Goal: Task Accomplishment & Management: Complete application form

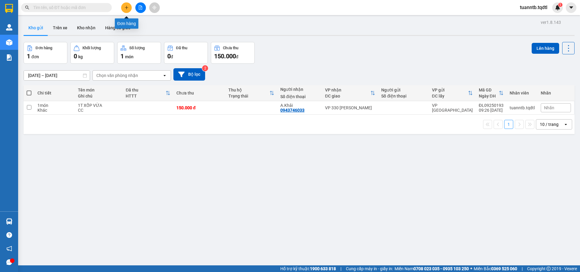
click at [127, 7] on icon "plus" at bounding box center [126, 7] width 4 height 4
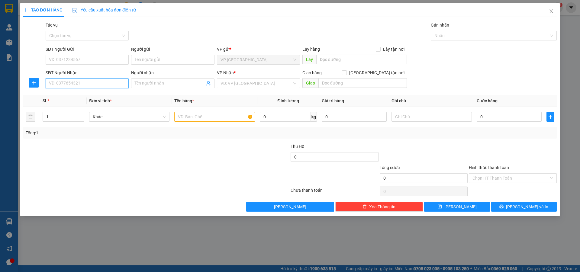
click at [113, 84] on input "SĐT Người Nhận" at bounding box center [87, 84] width 83 height 10
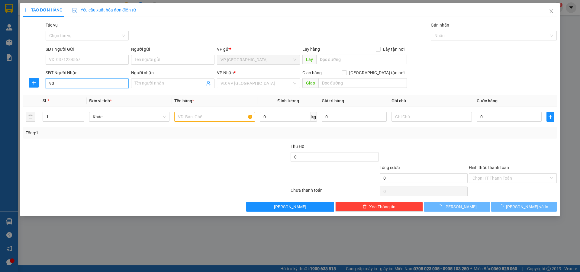
type input "9"
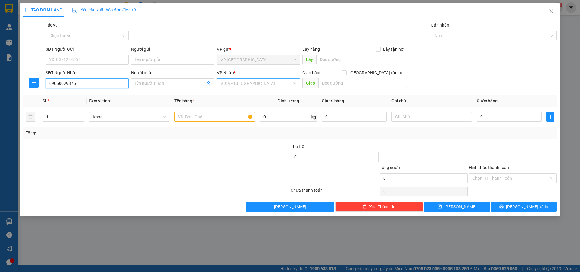
type input "09050029875"
click at [253, 82] on input "search" at bounding box center [256, 83] width 72 height 9
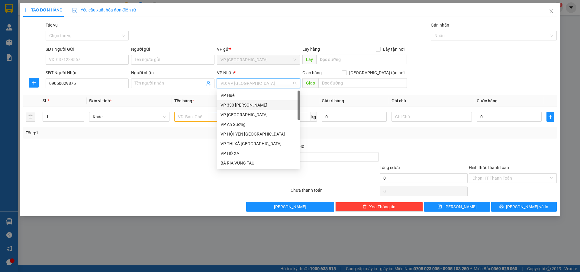
click at [248, 103] on div "VP 330 [PERSON_NAME]" at bounding box center [258, 105] width 76 height 7
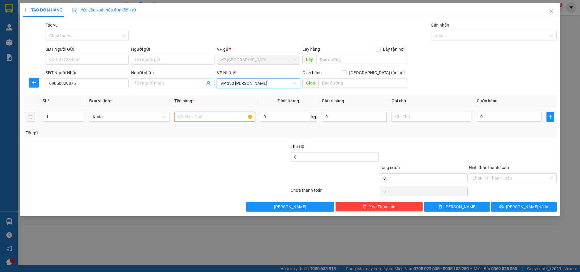
click at [215, 115] on input "text" at bounding box center [214, 117] width 80 height 10
type input "1T GIẤY"
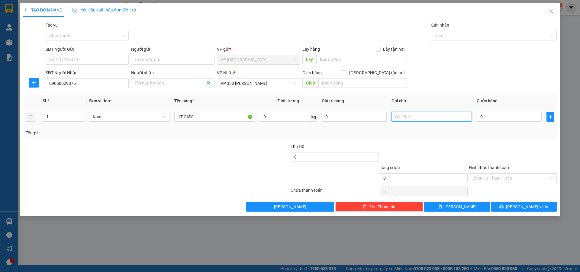
click at [419, 117] on input "text" at bounding box center [431, 117] width 80 height 10
type input "X"
type input "CC"
click at [487, 115] on input "0" at bounding box center [509, 117] width 65 height 10
type input "1"
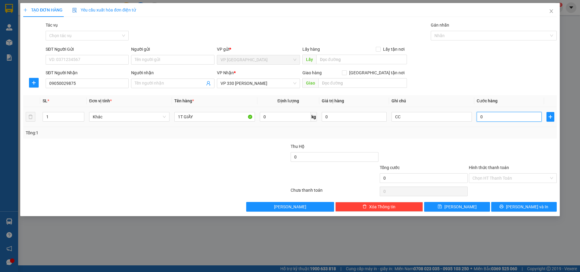
type input "1"
type input "10"
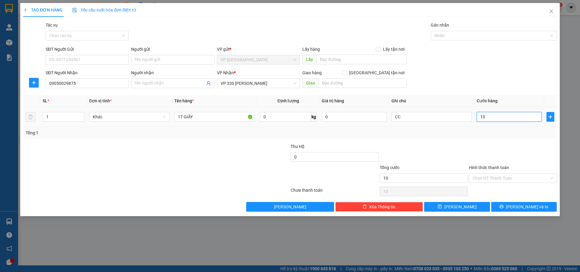
type input "100"
type input "1.000"
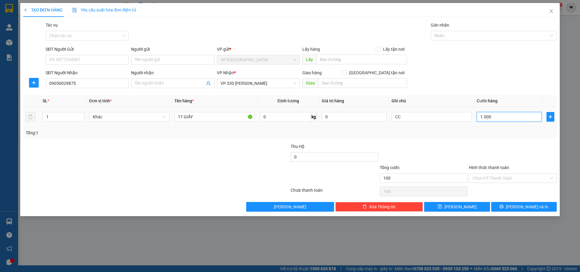
type input "1.000"
type input "10.000"
type input "100.000"
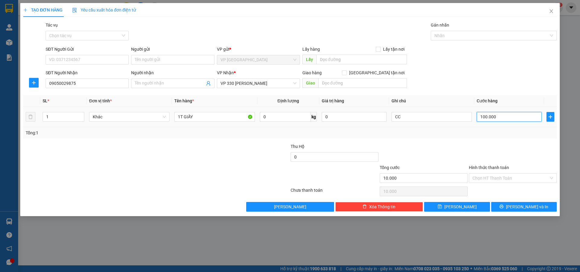
type input "100.000"
click at [245, 79] on span "VP 330 [PERSON_NAME]" at bounding box center [258, 83] width 76 height 9
type input "100.000"
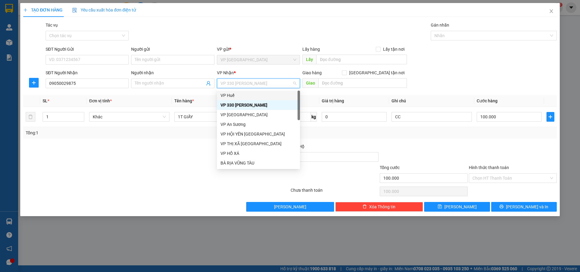
click at [231, 95] on div "VP Huế" at bounding box center [258, 95] width 76 height 7
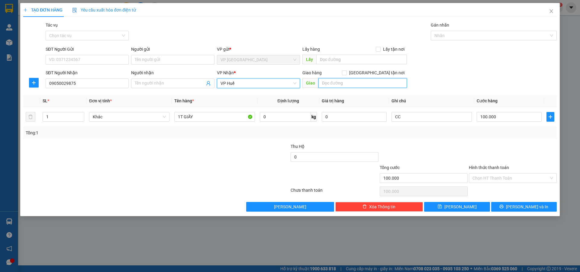
click at [344, 83] on input "text" at bounding box center [362, 83] width 88 height 10
type input "BẾN XE PHÍA NAM [GEOGRAPHIC_DATA]"
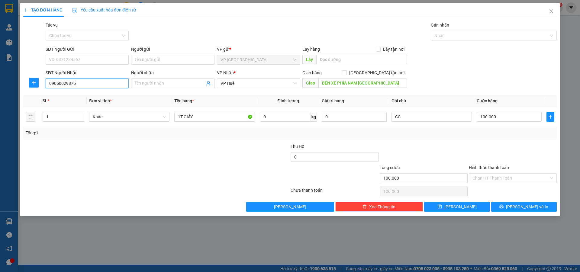
click at [61, 83] on input "09050029875" at bounding box center [87, 84] width 83 height 10
type input "0905029875"
click at [442, 208] on icon "save" at bounding box center [440, 206] width 4 height 4
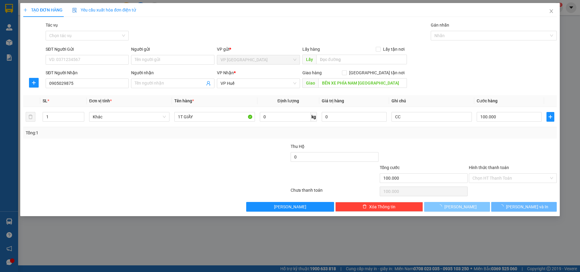
type input "0"
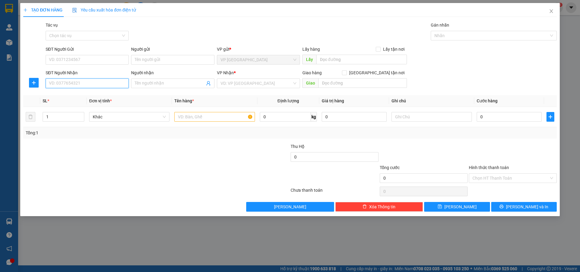
click at [113, 82] on input "SĐT Người Nhận" at bounding box center [87, 84] width 83 height 10
type input "0846837009"
click at [244, 83] on input "search" at bounding box center [256, 83] width 72 height 9
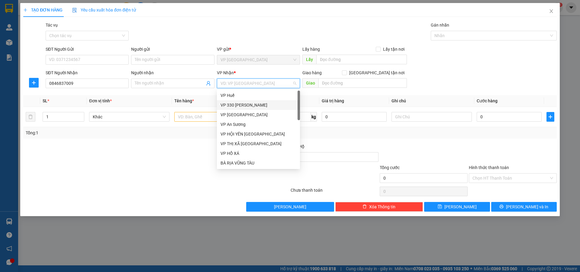
click at [240, 104] on div "VP 330 [PERSON_NAME]" at bounding box center [258, 105] width 76 height 7
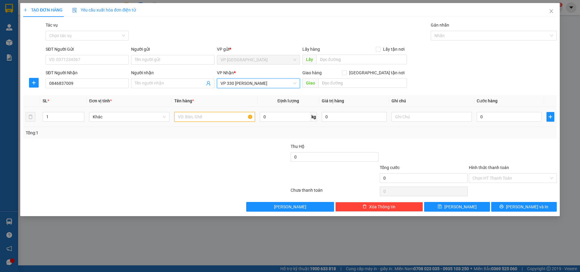
click at [217, 115] on input "text" at bounding box center [214, 117] width 80 height 10
type input "1T GIẤY"
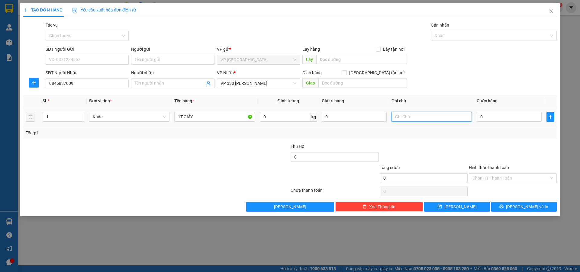
click at [416, 113] on input "text" at bounding box center [431, 117] width 80 height 10
type input "CC"
click at [491, 121] on input "0" at bounding box center [509, 117] width 65 height 10
type input "1"
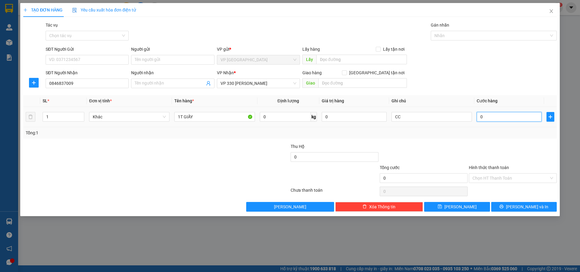
type input "1"
type input "10"
type input "100"
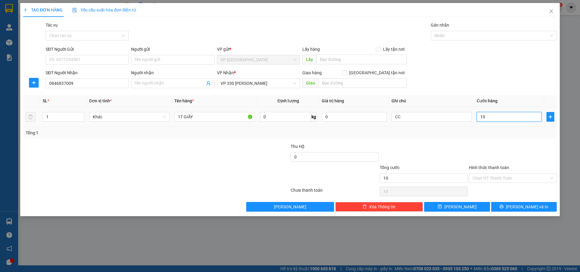
type input "100"
type input "1.000"
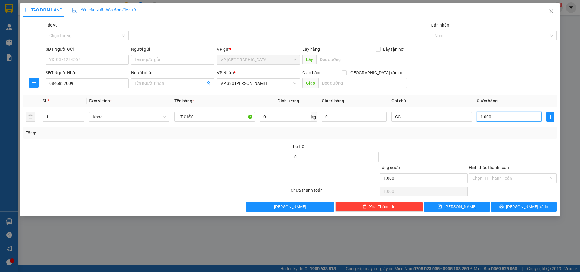
type input "10.000"
type input "100.000"
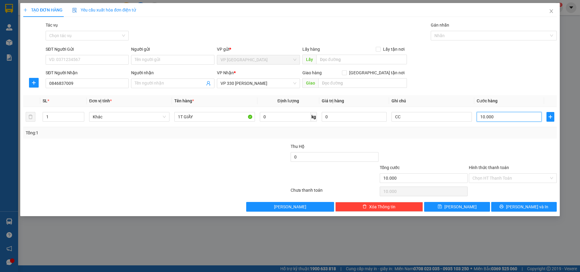
type input "100.000"
click at [329, 78] on div "Giao hàng [GEOGRAPHIC_DATA] tận nơi" at bounding box center [354, 73] width 104 height 9
click at [341, 88] on div "Giao hàng [GEOGRAPHIC_DATA] tận nơi [GEOGRAPHIC_DATA]" at bounding box center [354, 79] width 104 height 21
click at [277, 82] on span "VP 330 [PERSON_NAME]" at bounding box center [258, 83] width 76 height 9
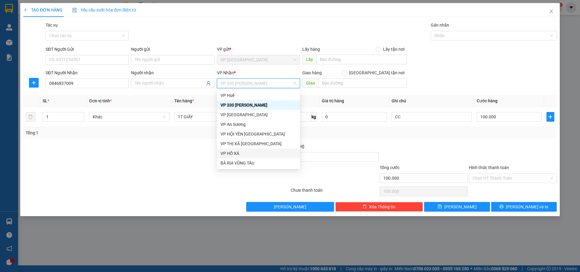
click at [258, 151] on div "VP HỒ XÁ" at bounding box center [258, 153] width 76 height 7
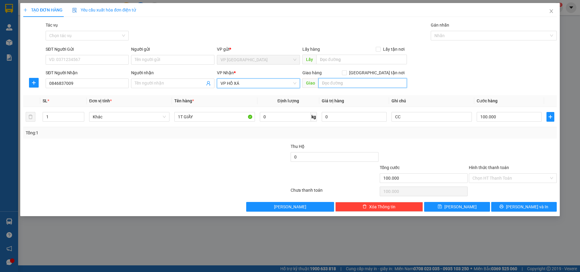
click at [351, 82] on input "text" at bounding box center [362, 83] width 88 height 10
type input "HỒ XÁ"
click at [143, 87] on span at bounding box center [172, 84] width 83 height 10
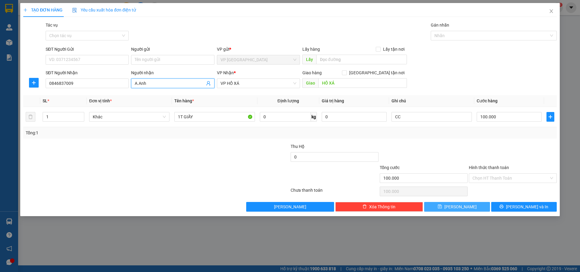
type input "A.Anh"
click at [467, 207] on button "[PERSON_NAME]" at bounding box center [457, 207] width 66 height 10
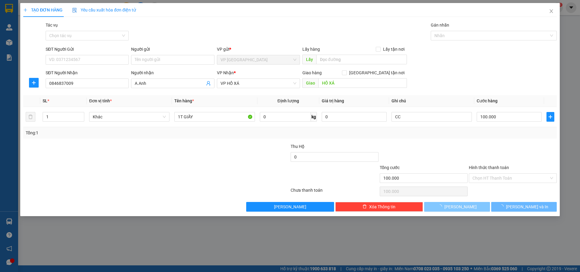
type input "0"
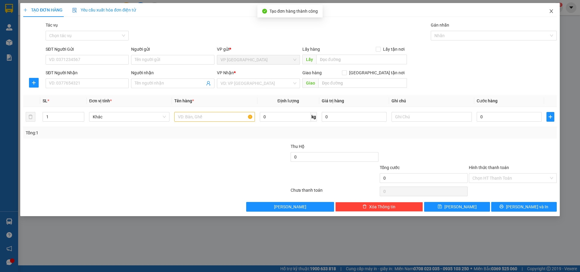
click at [551, 11] on icon "close" at bounding box center [550, 11] width 3 height 4
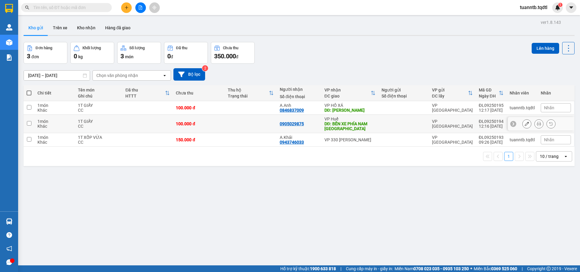
click at [525, 125] on icon at bounding box center [527, 124] width 4 height 4
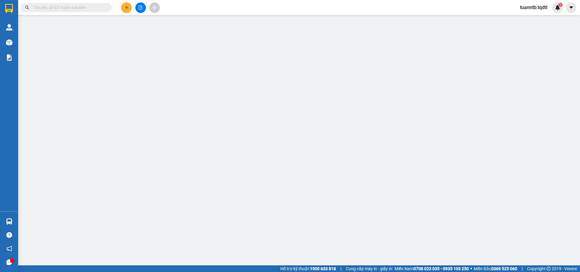
type input "0905029875"
type input "BẾN XE PHÍA NAM [GEOGRAPHIC_DATA]"
type input "100.000"
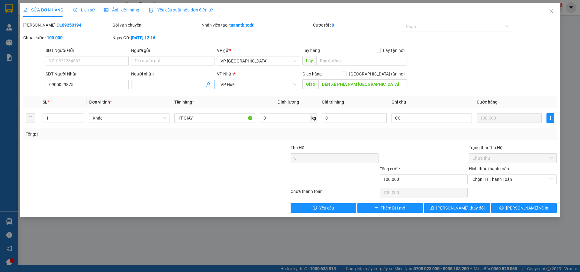
click at [169, 86] on input "Người nhận" at bounding box center [170, 84] width 70 height 7
type input "C.Sự"
click at [452, 207] on span "[PERSON_NAME] thay đổi" at bounding box center [460, 208] width 48 height 7
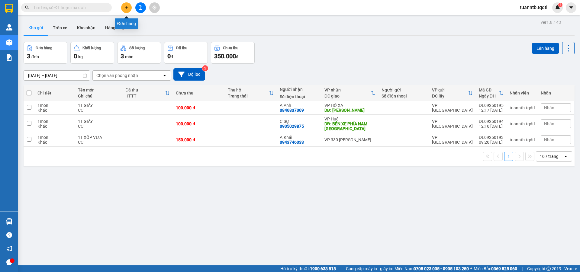
click at [129, 5] on button at bounding box center [126, 7] width 11 height 11
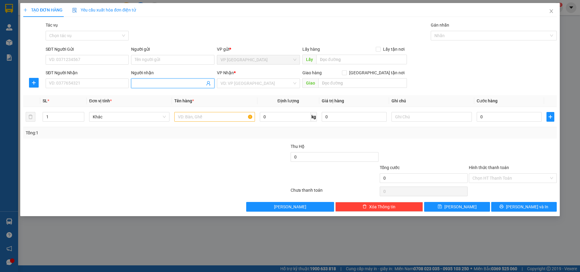
click at [141, 83] on input "Người nhận" at bounding box center [170, 83] width 70 height 7
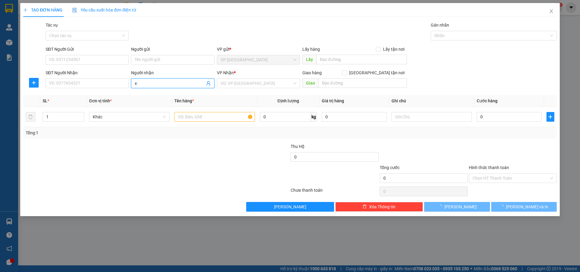
type input "x"
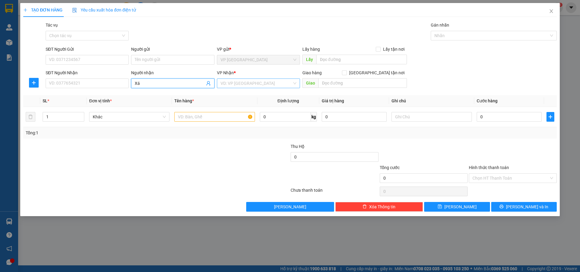
type input "Xá"
click at [259, 84] on input "search" at bounding box center [256, 83] width 72 height 9
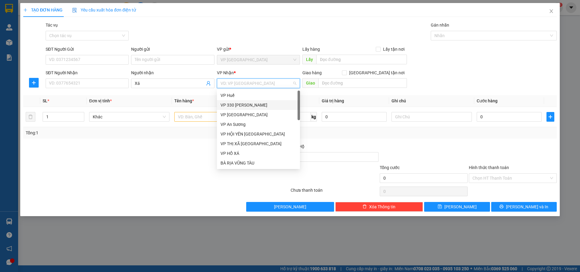
click at [252, 104] on div "VP 330 [PERSON_NAME]" at bounding box center [258, 105] width 76 height 7
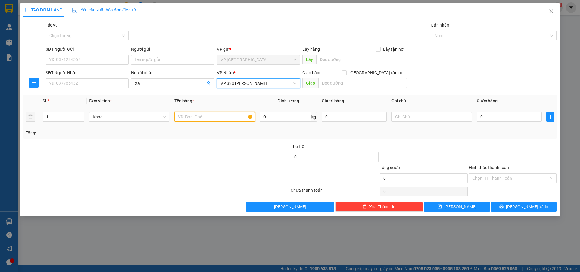
click at [221, 119] on input "text" at bounding box center [214, 117] width 80 height 10
type input "1T BÔNG"
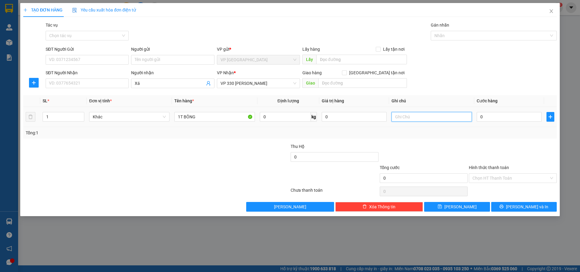
click at [405, 120] on input "text" at bounding box center [431, 117] width 80 height 10
type input "CC"
drag, startPoint x: 506, startPoint y: 125, endPoint x: 497, endPoint y: 117, distance: 12.2
click at [506, 125] on td "0" at bounding box center [509, 117] width 70 height 20
click at [497, 117] on input "0" at bounding box center [509, 117] width 65 height 10
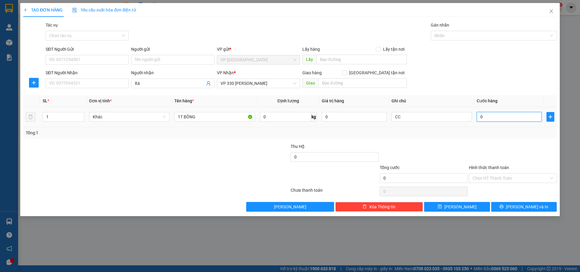
type input "2"
type input "20"
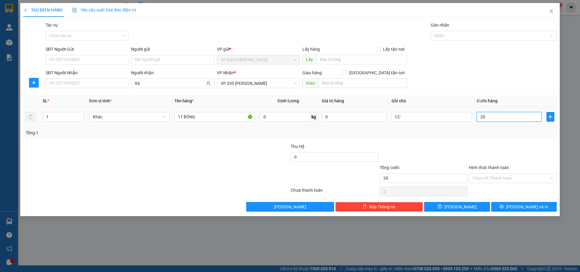
type input "20"
type input "200"
type input "2.000"
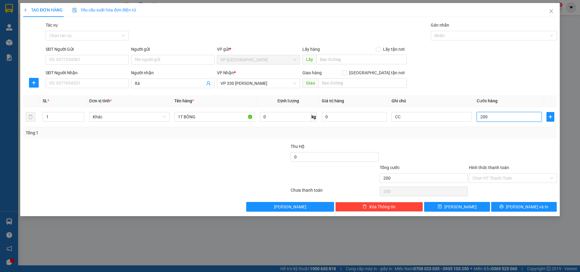
type input "2.000"
type input "20.000"
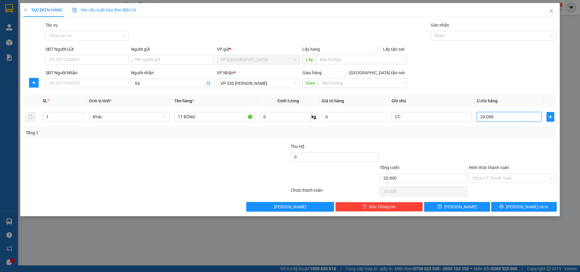
type input "200.000"
click at [442, 206] on icon "save" at bounding box center [440, 206] width 4 height 4
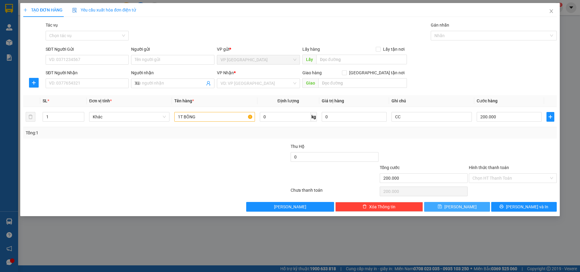
type input "0"
click at [551, 12] on icon "close" at bounding box center [550, 11] width 3 height 4
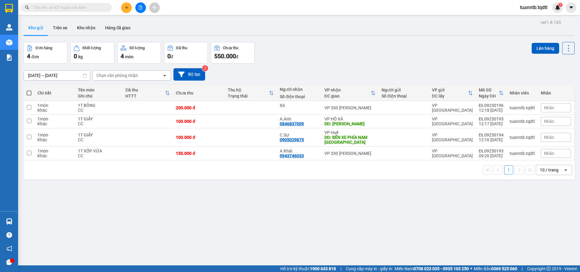
click at [124, 5] on button at bounding box center [126, 7] width 11 height 11
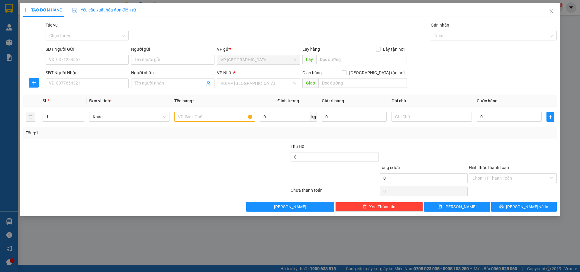
click at [139, 88] on div "Người nhận Tên người nhận" at bounding box center [172, 79] width 83 height 21
click at [139, 87] on span at bounding box center [172, 84] width 83 height 10
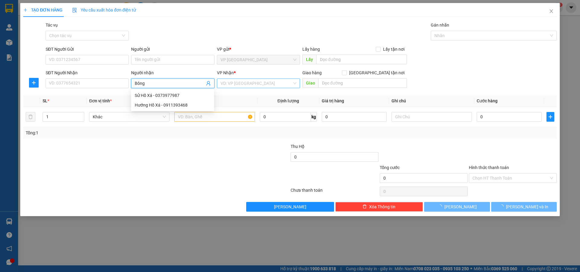
click at [247, 85] on input "search" at bounding box center [256, 83] width 72 height 9
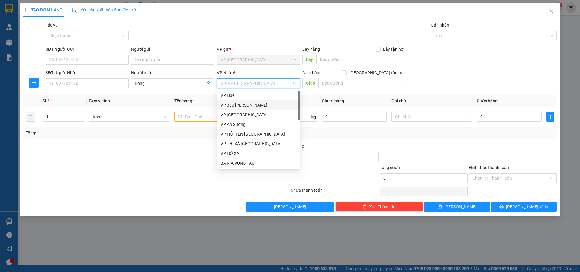
click at [246, 106] on div "VP 330 [PERSON_NAME]" at bounding box center [258, 105] width 76 height 7
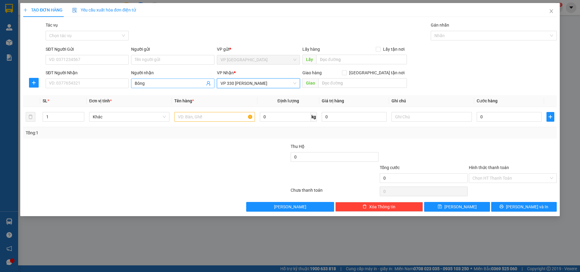
click at [133, 83] on span "Bông" at bounding box center [172, 84] width 83 height 10
click at [137, 82] on input "Bông" at bounding box center [170, 83] width 70 height 7
click at [135, 82] on input "Bông" at bounding box center [170, 83] width 70 height 7
type input "Bé Bông"
click at [196, 116] on input "text" at bounding box center [214, 117] width 80 height 10
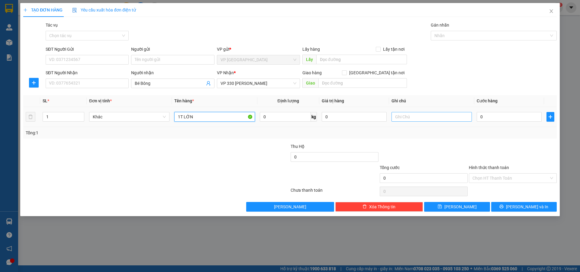
type input "1T LỚN"
click at [406, 118] on input "text" at bounding box center [431, 117] width 80 height 10
type input "CC"
click at [491, 114] on input "0" at bounding box center [509, 117] width 65 height 10
type input "3"
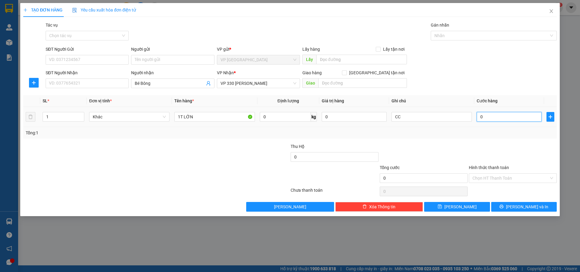
type input "3"
type input "30"
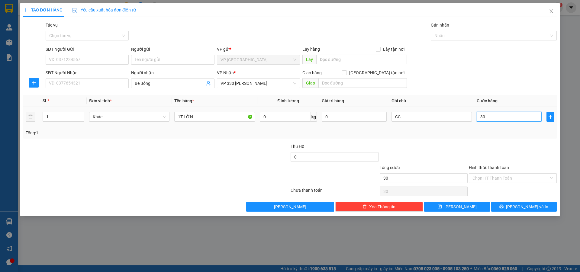
type input "300"
type input "3.000"
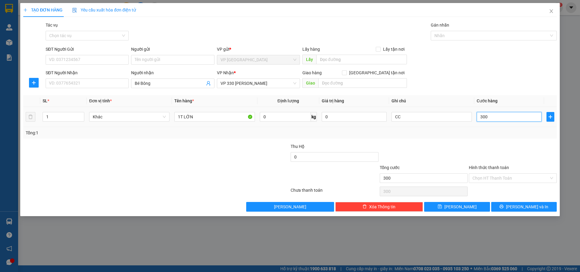
type input "3.000"
type input "30.000"
type input "300.000"
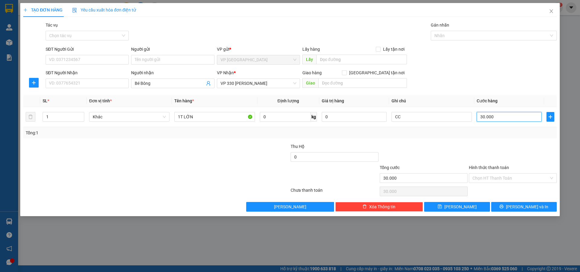
type input "300.000"
click at [461, 208] on span "[PERSON_NAME]" at bounding box center [460, 207] width 32 height 7
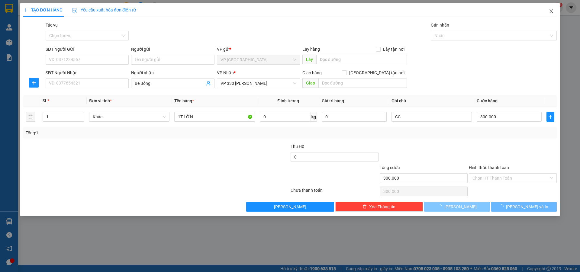
type input "0"
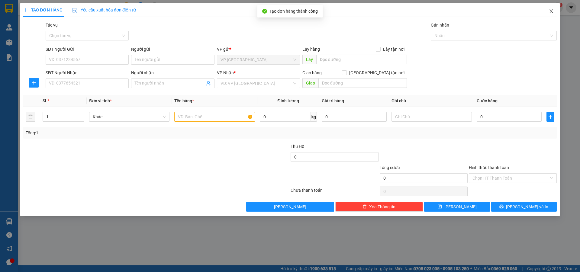
click at [550, 9] on icon "close" at bounding box center [551, 11] width 5 height 5
